Goal: Information Seeking & Learning: Learn about a topic

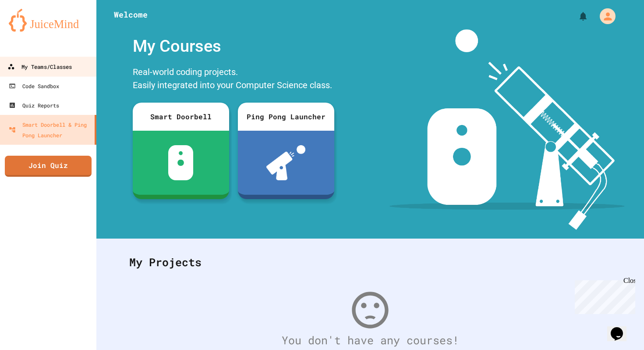
click at [59, 68] on div "My Teams/Classes" at bounding box center [39, 66] width 64 height 11
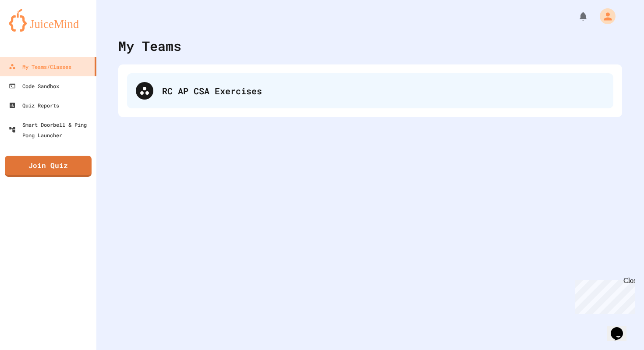
click at [229, 87] on div "RC AP CSA Exercises" at bounding box center [383, 90] width 443 height 13
